Goal: Check status: Check status

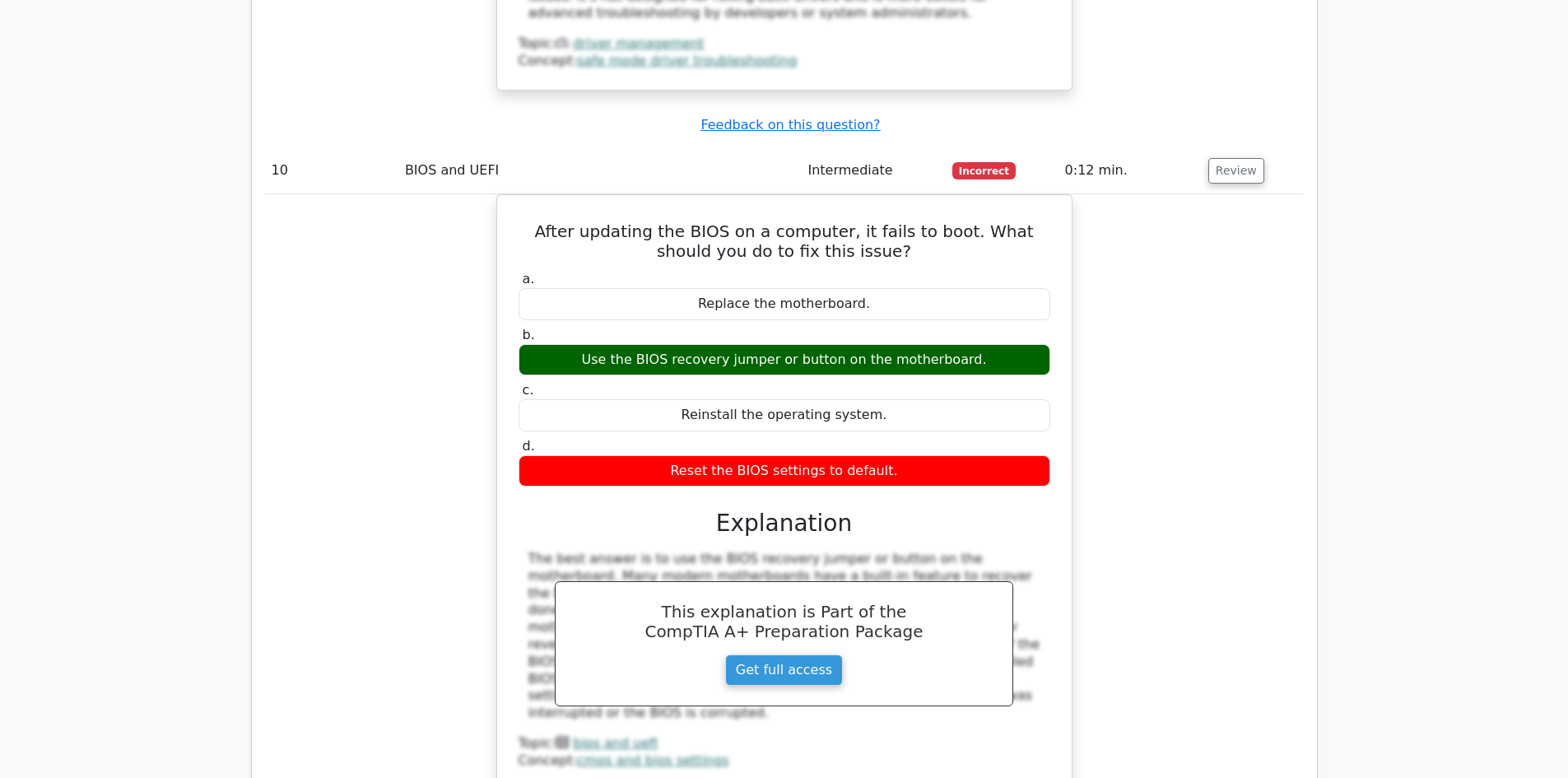
scroll to position [4164, 0]
